Goal: Transaction & Acquisition: Purchase product/service

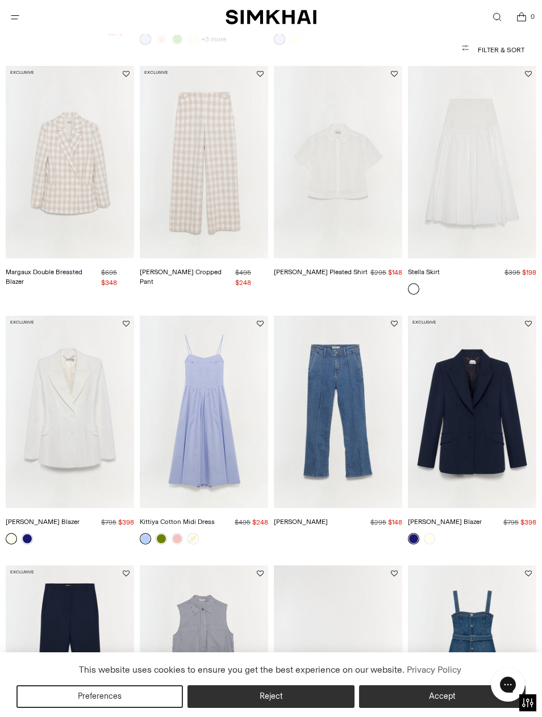
scroll to position [859, 0]
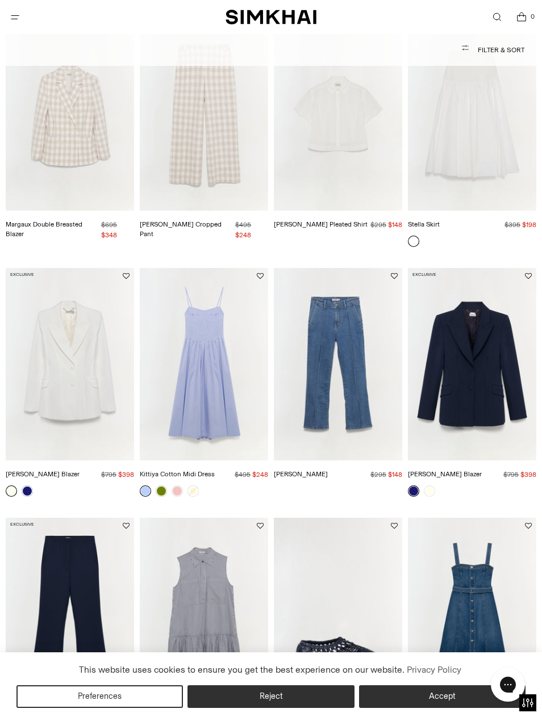
click at [322, 169] on img "Bernie Cotton Pleated Shirt" at bounding box center [338, 114] width 128 height 192
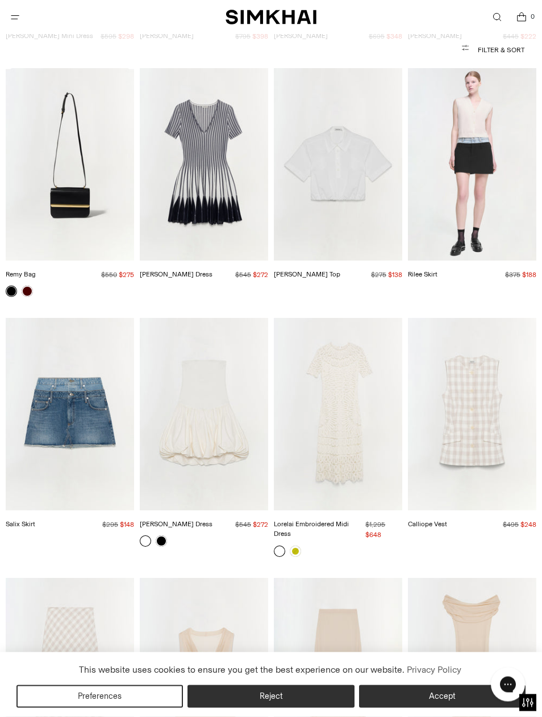
scroll to position [2057, 0]
click at [335, 441] on img "Lorelai Embroidered Midi Dress" at bounding box center [338, 414] width 128 height 192
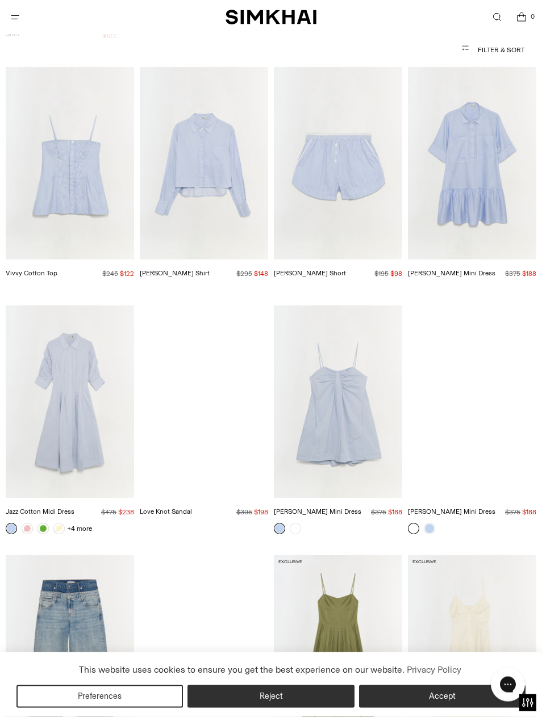
scroll to position [5344, 0]
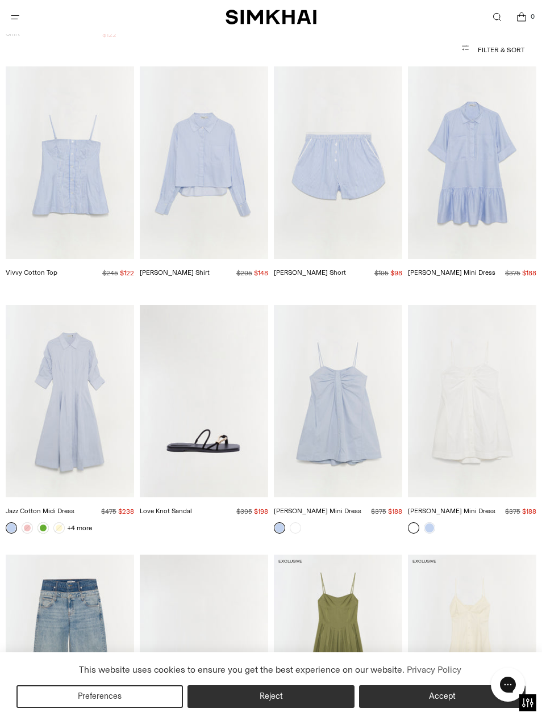
click at [63, 337] on img "Jazz Cotton Midi Dress" at bounding box center [70, 401] width 128 height 192
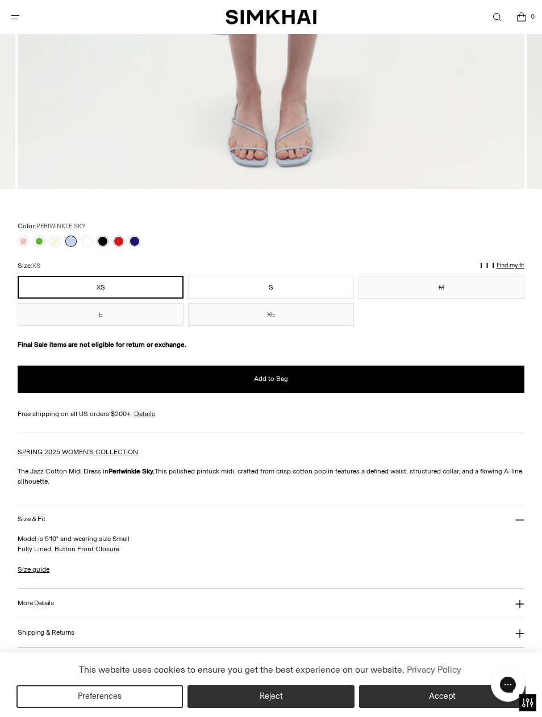
scroll to position [694, 0]
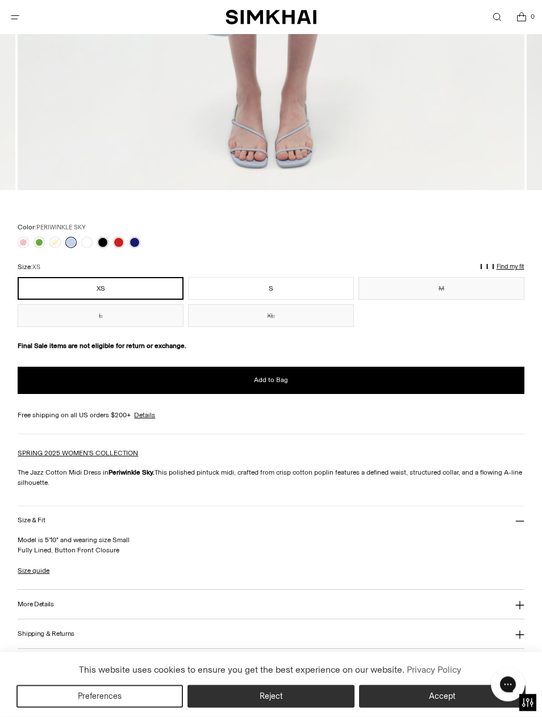
click at [80, 315] on button "L" at bounding box center [101, 316] width 166 height 23
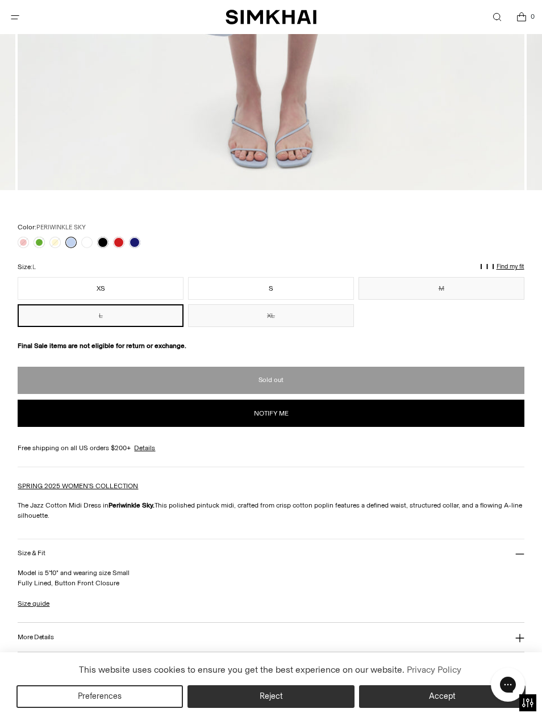
click at [103, 244] on link at bounding box center [102, 242] width 11 height 11
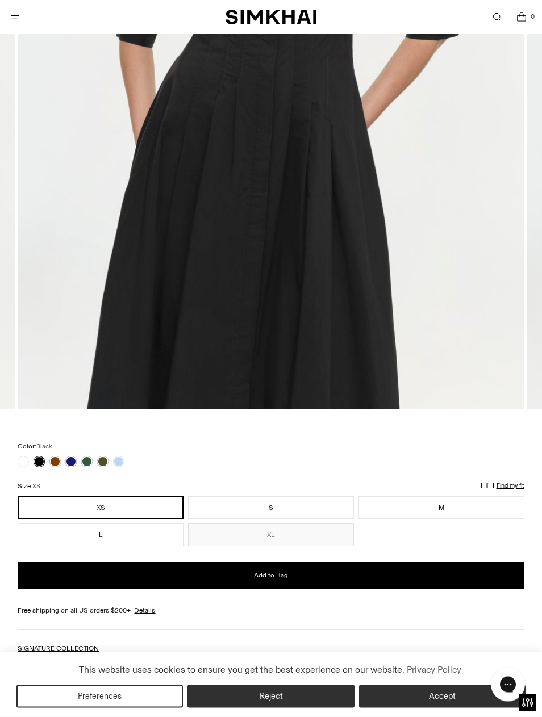
scroll to position [479, 0]
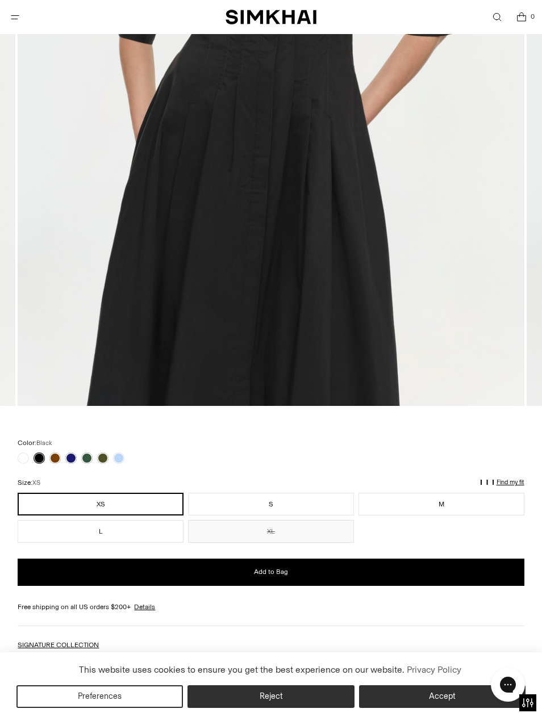
click at [51, 455] on link at bounding box center [54, 457] width 11 height 11
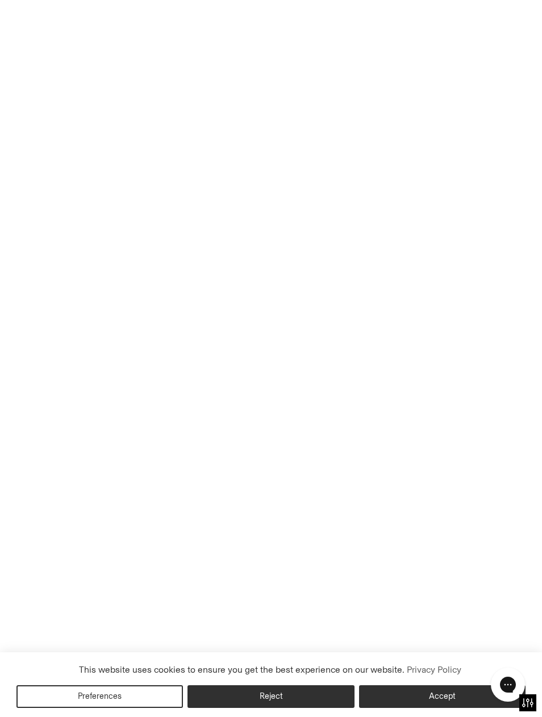
scroll to position [516, 0]
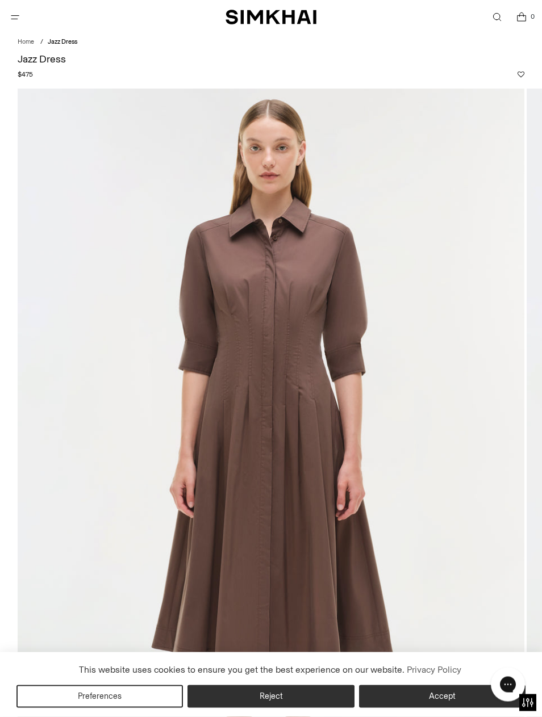
scroll to position [24, 0]
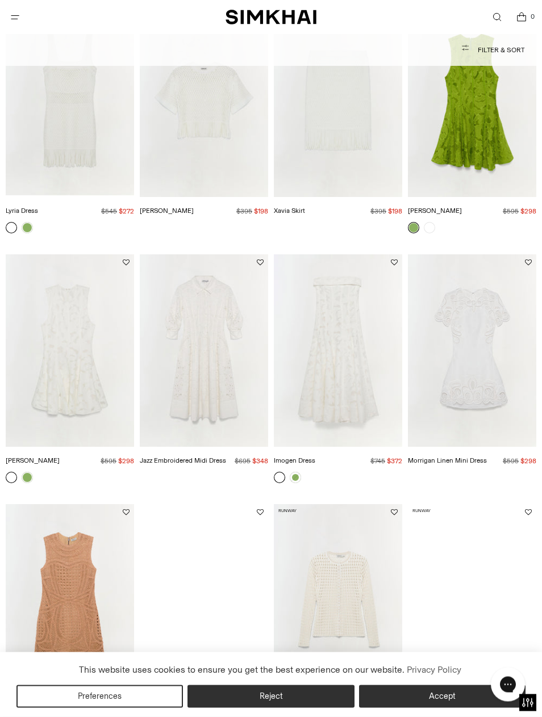
scroll to position [8878, 0]
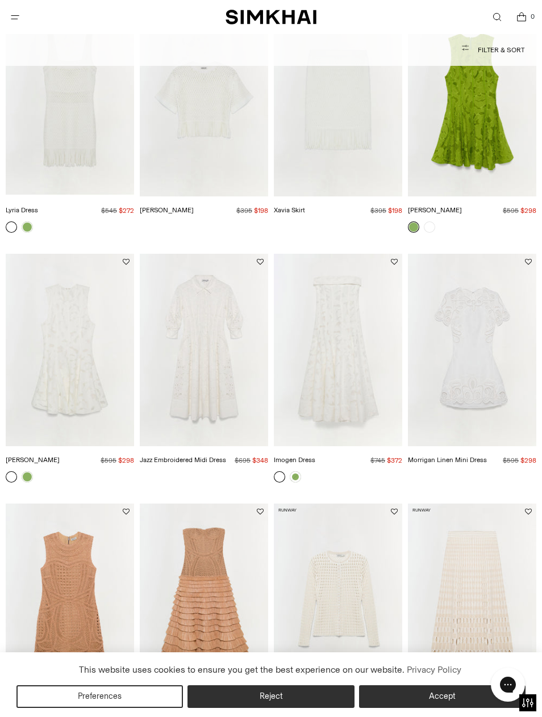
click at [174, 296] on img "Jazz Embroidered Midi Dress" at bounding box center [204, 350] width 128 height 192
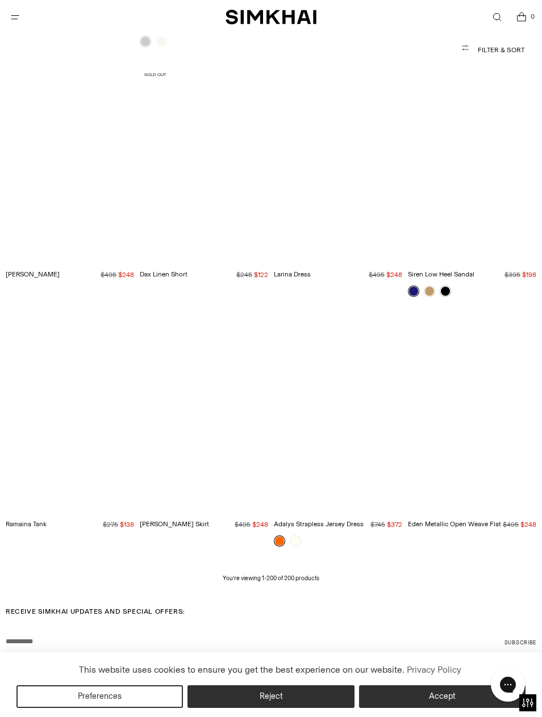
scroll to position [12107, 0]
